Goal: Task Accomplishment & Management: Manage account settings

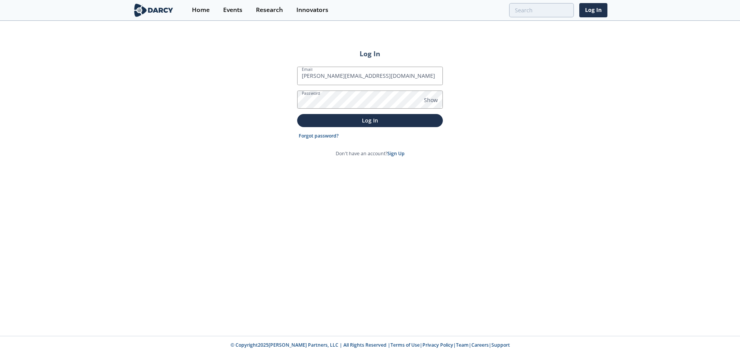
click at [297, 114] on button "Log In" at bounding box center [370, 120] width 146 height 13
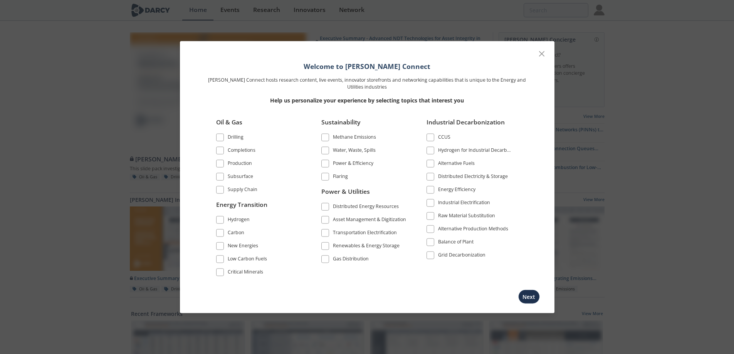
click at [324, 248] on span at bounding box center [324, 245] width 5 height 5
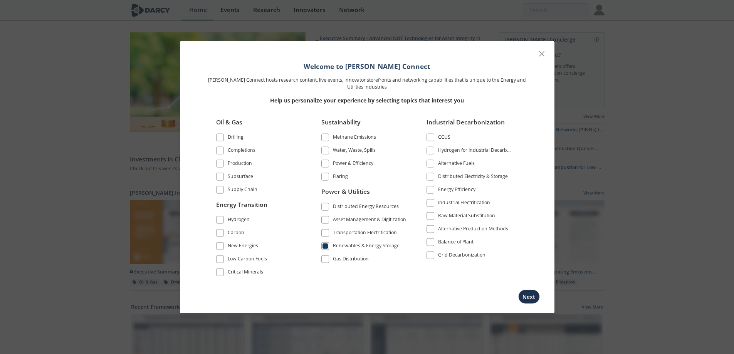
click at [325, 247] on span at bounding box center [324, 245] width 5 height 5
click at [520, 301] on button "Next" at bounding box center [529, 297] width 22 height 14
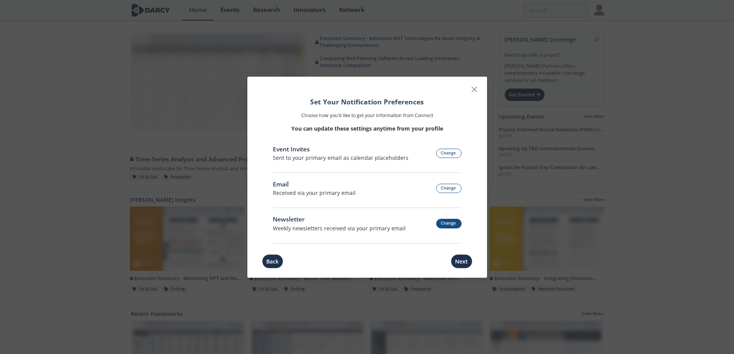
click at [443, 222] on button "Change" at bounding box center [448, 224] width 25 height 10
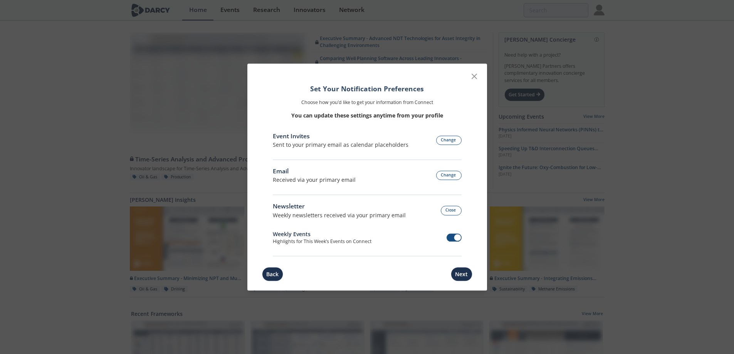
click at [391, 224] on div "Weekly Events Highlights for This Week’s Events on Connect" at bounding box center [367, 232] width 189 height 26
click at [416, 229] on div "Weekly Events Highlights for This Week’s Events on Connect" at bounding box center [367, 232] width 189 height 26
click at [449, 235] on span at bounding box center [454, 237] width 15 height 8
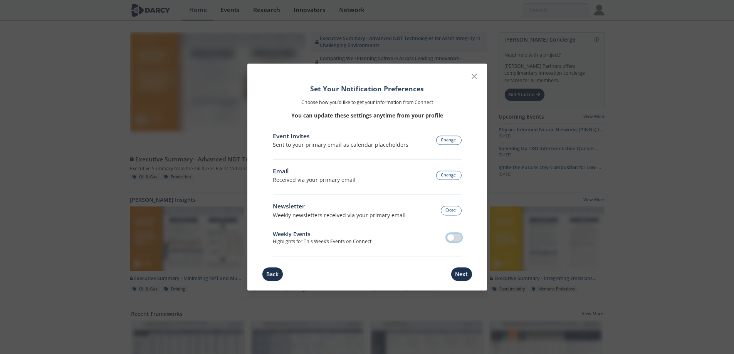
click at [451, 240] on span at bounding box center [450, 237] width 7 height 7
click at [451, 211] on button "Close" at bounding box center [451, 211] width 21 height 10
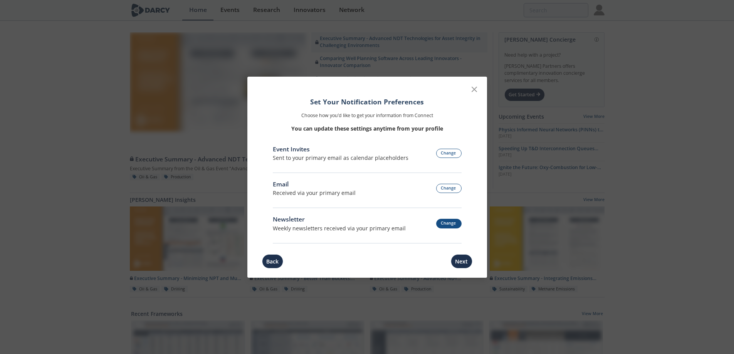
click at [453, 223] on button "Change" at bounding box center [448, 224] width 25 height 10
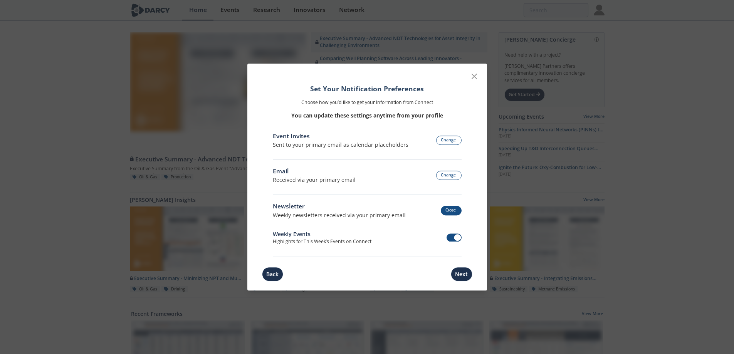
click at [448, 210] on button "Close" at bounding box center [451, 211] width 21 height 10
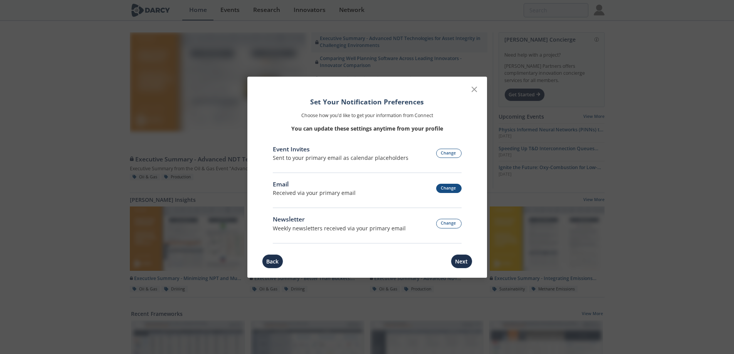
click at [451, 186] on button "Change" at bounding box center [448, 189] width 25 height 10
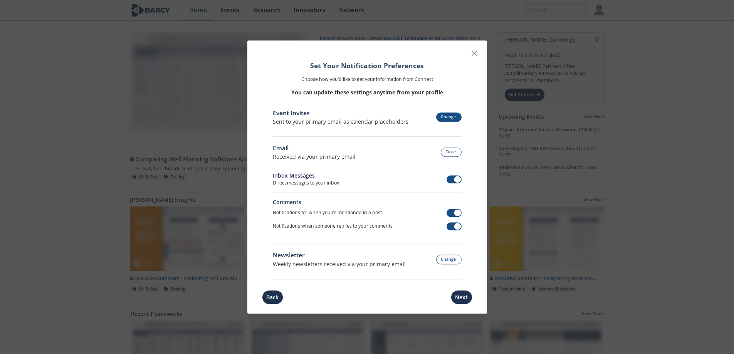
click at [442, 116] on button "Change" at bounding box center [448, 117] width 25 height 10
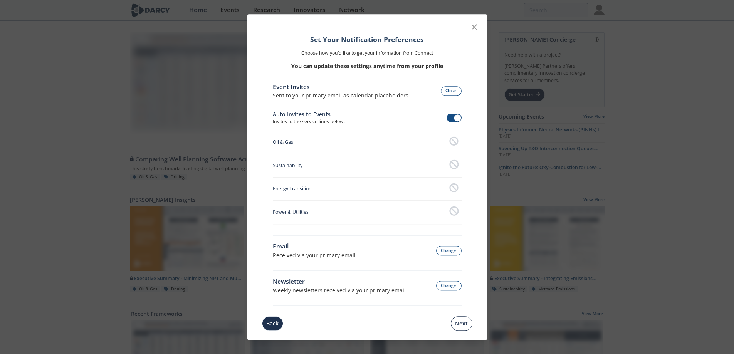
click at [460, 325] on button "Next" at bounding box center [462, 323] width 22 height 14
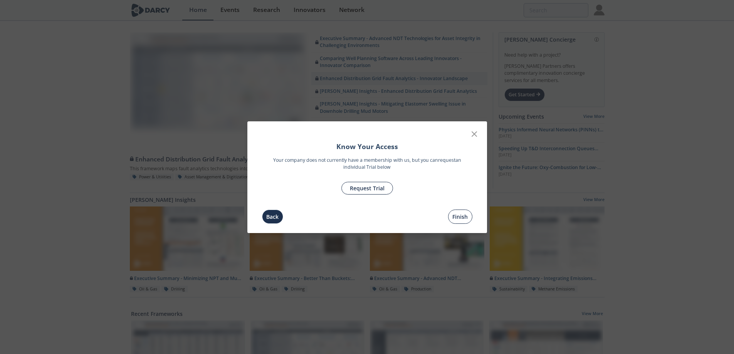
click at [456, 217] on button "Finish" at bounding box center [460, 217] width 24 height 14
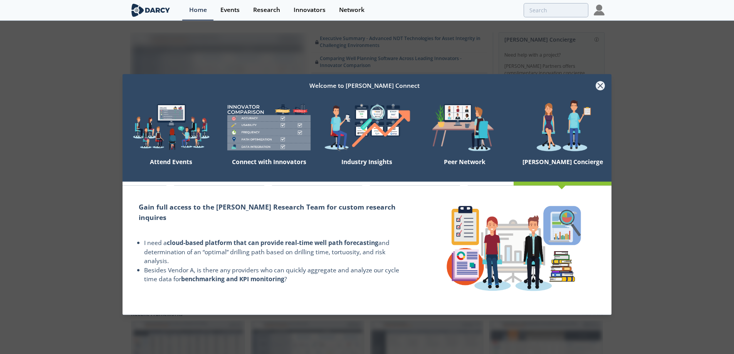
click at [599, 85] on icon at bounding box center [600, 85] width 5 height 5
